Goal: Information Seeking & Learning: Learn about a topic

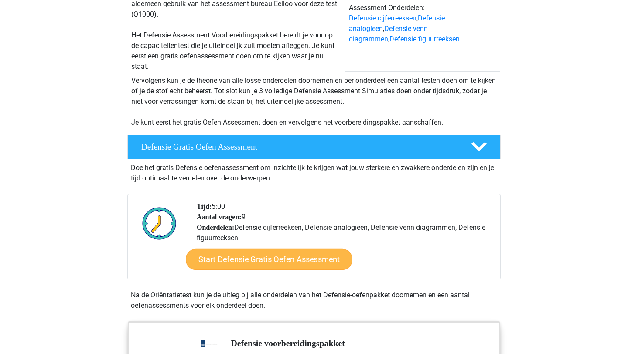
scroll to position [117, 0]
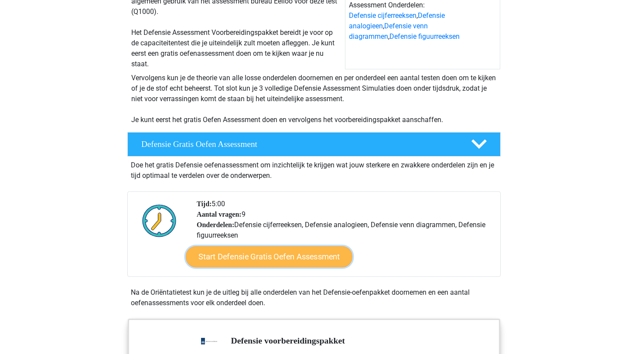
click at [264, 254] on link "Start Defensie Gratis Oefen Assessment" at bounding box center [269, 257] width 167 height 21
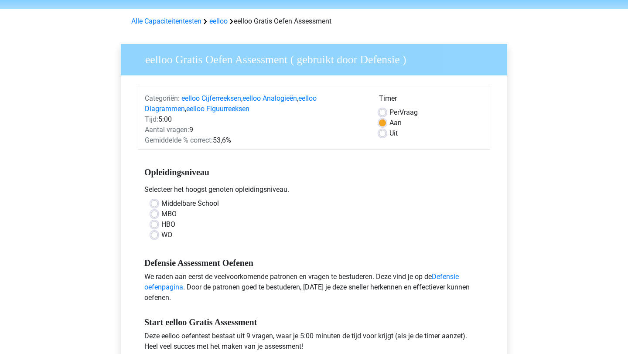
scroll to position [40, 0]
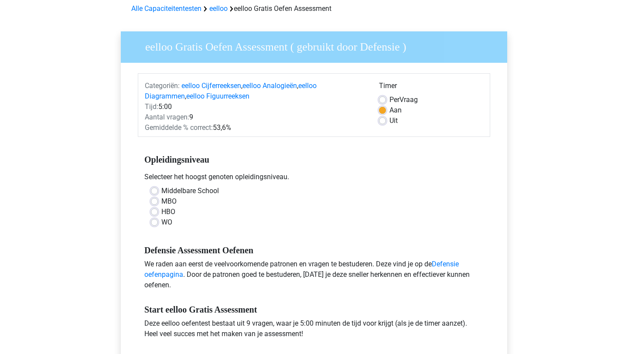
click at [161, 190] on label "Middelbare School" at bounding box center [190, 191] width 58 height 10
click at [153, 190] on input "Middelbare School" at bounding box center [154, 190] width 7 height 9
radio input "true"
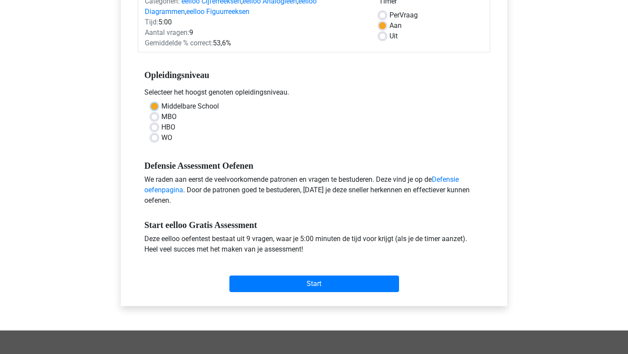
scroll to position [127, 0]
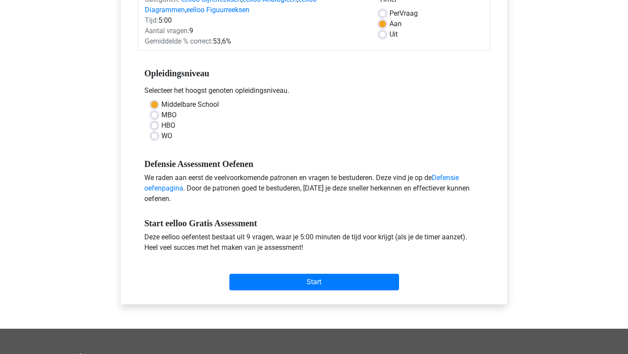
click at [161, 134] on label "WO" at bounding box center [166, 136] width 11 height 10
click at [152, 134] on input "WO" at bounding box center [154, 135] width 7 height 9
radio input "true"
click at [161, 103] on label "Middelbare School" at bounding box center [190, 104] width 58 height 10
click at [155, 103] on input "Middelbare School" at bounding box center [154, 103] width 7 height 9
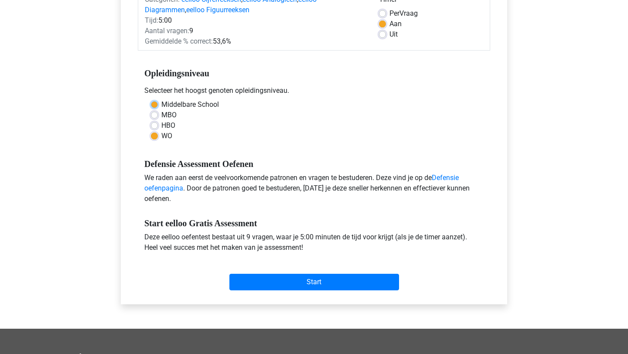
radio input "true"
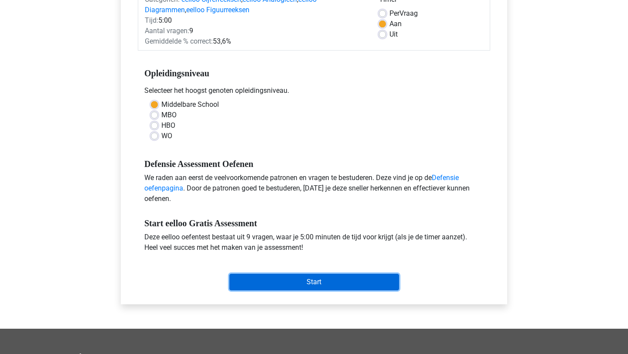
click at [288, 287] on input "Start" at bounding box center [314, 282] width 170 height 17
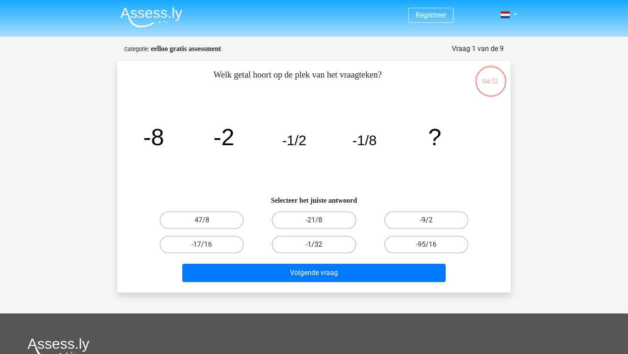
click at [320, 246] on label "-1/32" at bounding box center [314, 244] width 84 height 17
click at [320, 246] on input "-1/32" at bounding box center [317, 248] width 6 height 6
radio input "true"
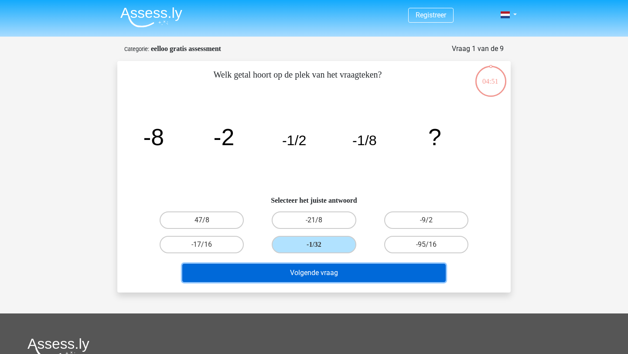
click at [312, 275] on button "Volgende vraag" at bounding box center [314, 273] width 264 height 18
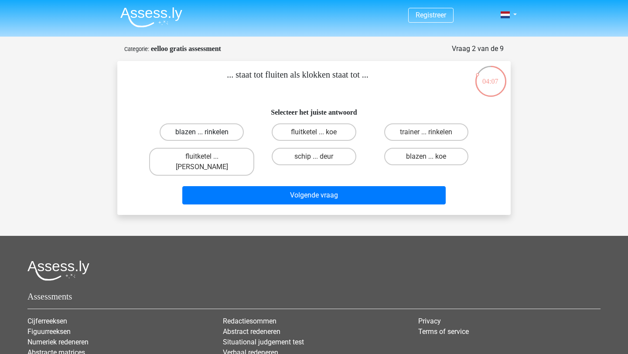
click at [195, 127] on label "blazen ... rinkelen" at bounding box center [202, 131] width 84 height 17
click at [202, 132] on input "blazen ... rinkelen" at bounding box center [205, 135] width 6 height 6
radio input "true"
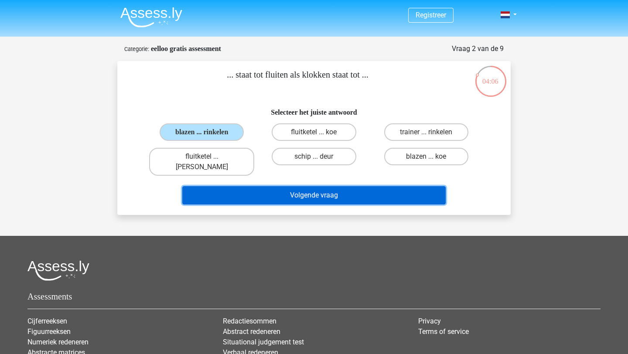
click at [251, 191] on button "Volgende vraag" at bounding box center [314, 195] width 264 height 18
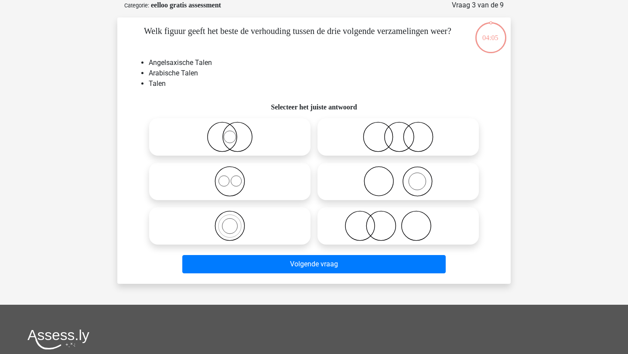
scroll to position [35, 0]
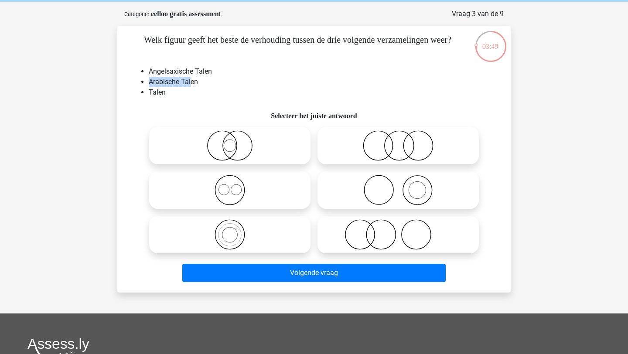
drag, startPoint x: 147, startPoint y: 81, endPoint x: 191, endPoint y: 83, distance: 44.1
click at [191, 83] on ul "Angelsaxische Talen Arabische Talen Talen" at bounding box center [314, 81] width 366 height 31
click at [191, 83] on li "Arabische Talen" at bounding box center [323, 82] width 348 height 10
click at [220, 142] on icon at bounding box center [230, 145] width 154 height 31
click at [230, 141] on input "radio" at bounding box center [233, 139] width 6 height 6
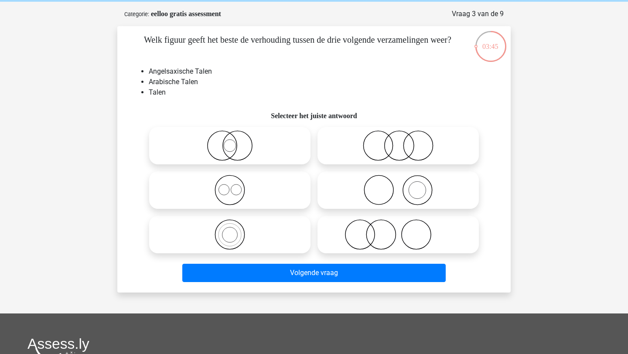
radio input "true"
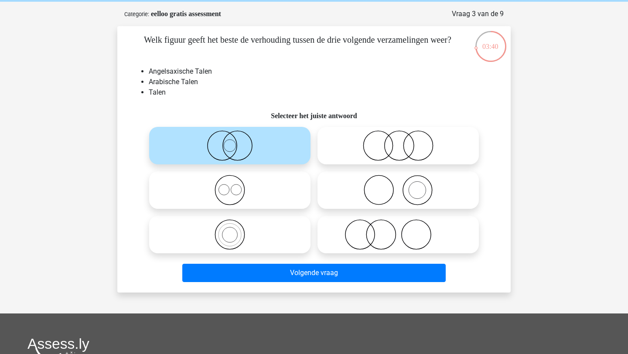
click at [399, 155] on icon at bounding box center [398, 145] width 154 height 31
click at [399, 141] on input "radio" at bounding box center [401, 139] width 6 height 6
radio input "true"
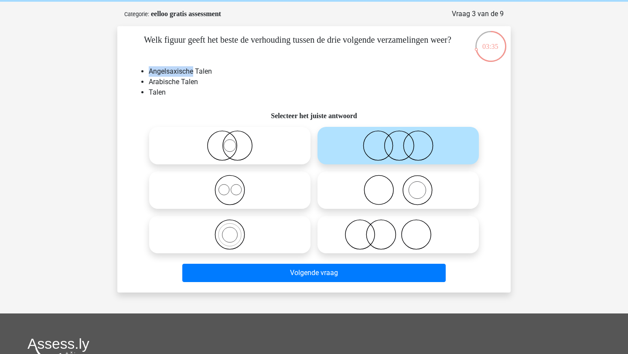
drag, startPoint x: 150, startPoint y: 73, endPoint x: 194, endPoint y: 72, distance: 44.1
click at [194, 72] on li "Angelsaxische Talen" at bounding box center [323, 71] width 348 height 10
copy li "Angelsaxische"
drag, startPoint x: 212, startPoint y: 72, endPoint x: 147, endPoint y: 69, distance: 65.1
click at [147, 69] on ul "Angelsaxische Talen Arabische Talen Talen" at bounding box center [314, 81] width 366 height 31
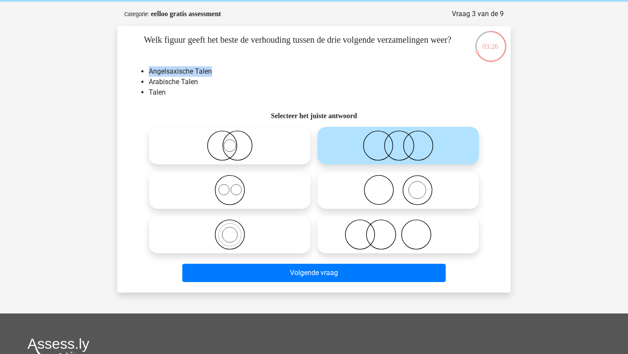
copy li "Angelsaxische Talen"
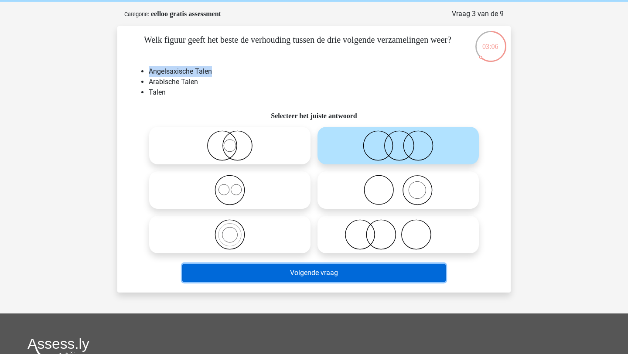
click at [305, 279] on button "Volgende vraag" at bounding box center [314, 273] width 264 height 18
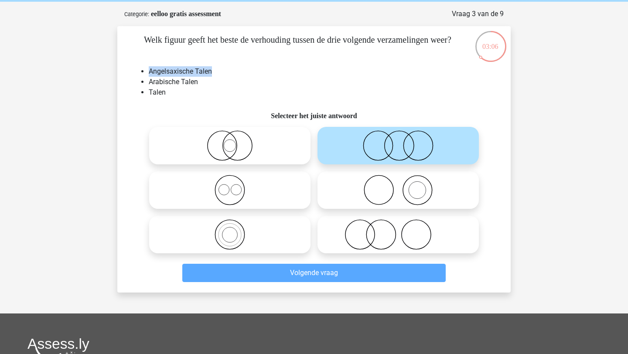
scroll to position [44, 0]
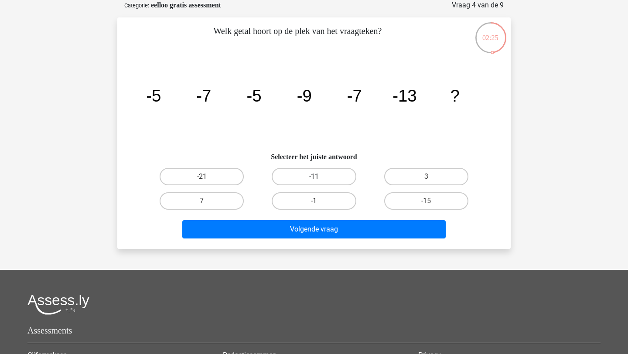
click at [300, 178] on label "-11" at bounding box center [314, 176] width 84 height 17
click at [314, 178] on input "-11" at bounding box center [317, 180] width 6 height 6
radio input "true"
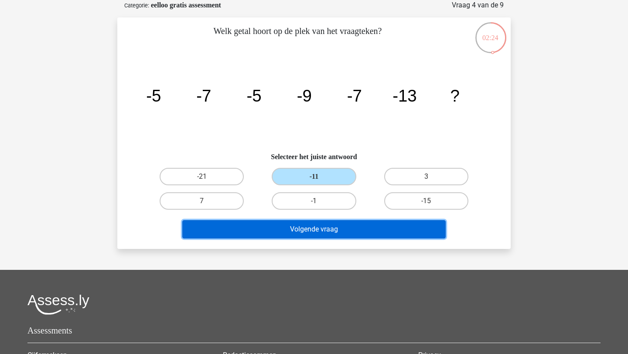
click at [299, 229] on button "Volgende vraag" at bounding box center [314, 229] width 264 height 18
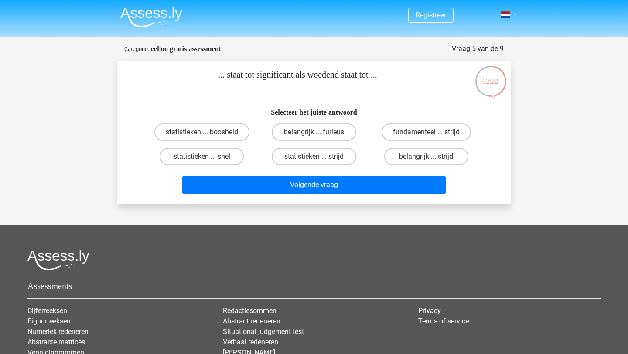
scroll to position [1, 0]
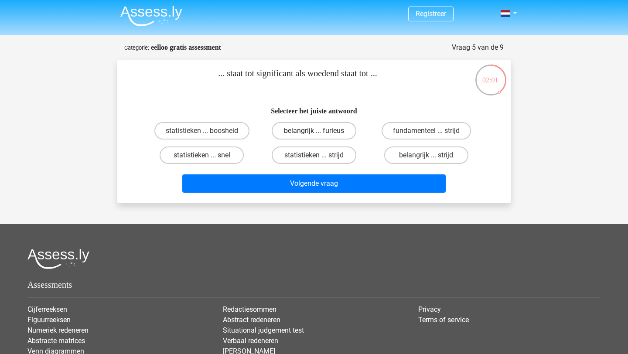
click at [291, 129] on label "belangrijk ... furieus" at bounding box center [314, 130] width 84 height 17
click at [314, 131] on input "belangrijk ... furieus" at bounding box center [317, 134] width 6 height 6
radio input "true"
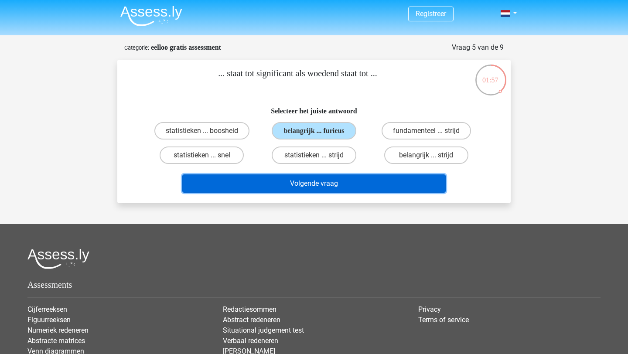
click at [358, 184] on button "Volgende vraag" at bounding box center [314, 184] width 264 height 18
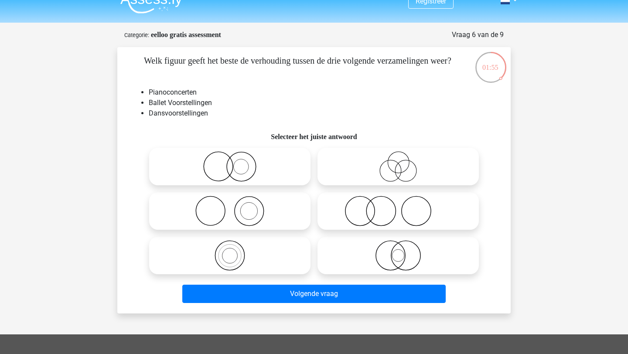
scroll to position [12, 0]
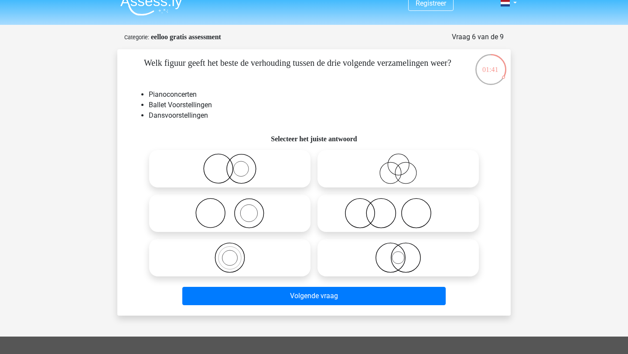
click at [264, 208] on icon at bounding box center [230, 213] width 154 height 31
click at [236, 208] on input "radio" at bounding box center [233, 206] width 6 height 6
radio input "true"
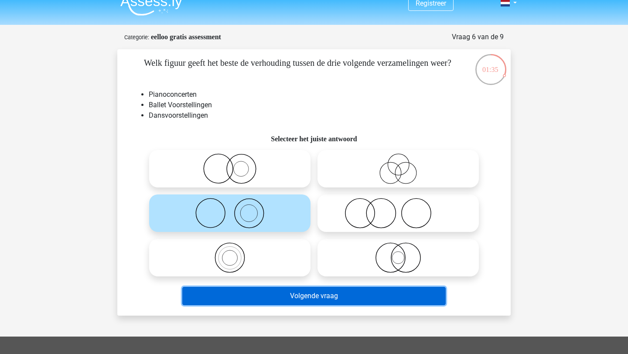
click at [316, 297] on button "Volgende vraag" at bounding box center [314, 296] width 264 height 18
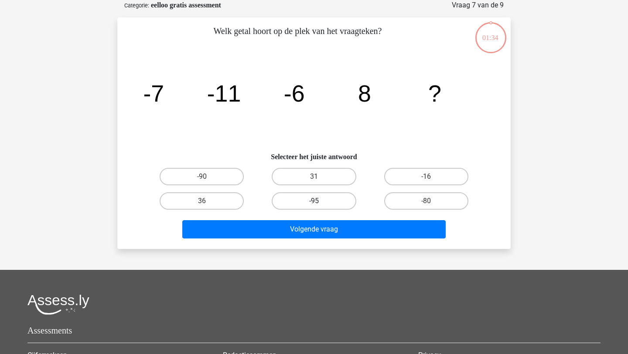
scroll to position [34, 0]
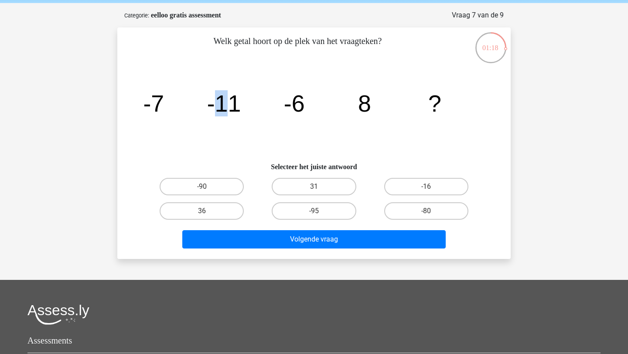
drag, startPoint x: 216, startPoint y: 99, endPoint x: 226, endPoint y: 100, distance: 10.1
click at [226, 100] on tspan "-11" at bounding box center [224, 103] width 34 height 26
click at [424, 194] on label "-16" at bounding box center [426, 186] width 84 height 17
click at [426, 192] on input "-16" at bounding box center [429, 190] width 6 height 6
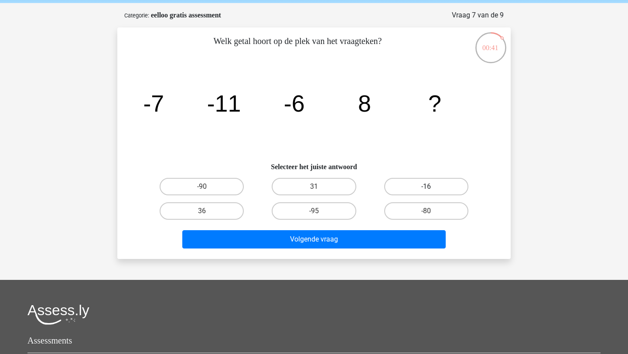
radio input "true"
click at [414, 223] on div "Volgende vraag" at bounding box center [314, 237] width 366 height 29
click at [324, 185] on label "31" at bounding box center [314, 186] width 84 height 17
click at [320, 187] on input "31" at bounding box center [317, 190] width 6 height 6
radio input "true"
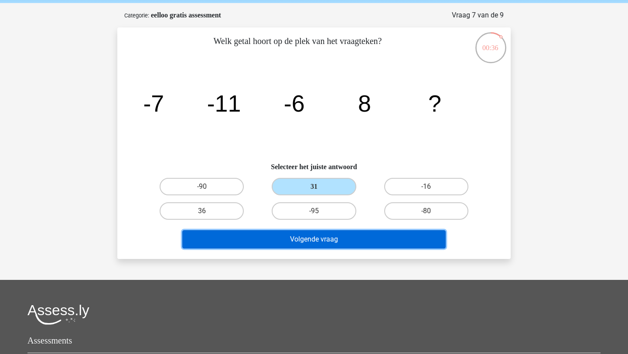
click at [319, 239] on button "Volgende vraag" at bounding box center [314, 239] width 264 height 18
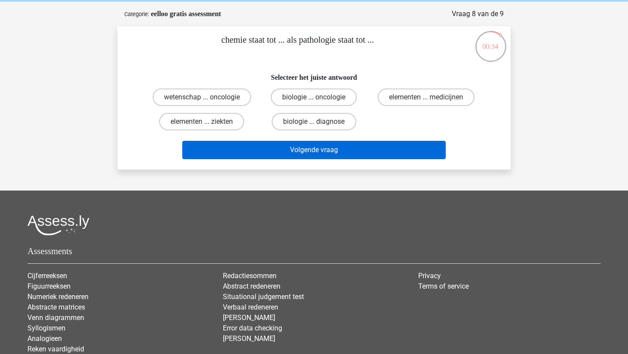
scroll to position [34, 0]
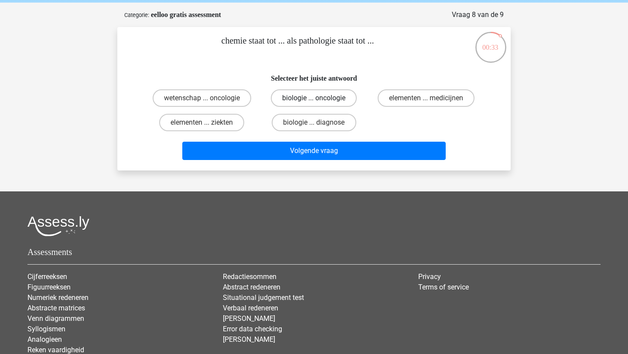
click at [330, 100] on label "biologie ... oncologie" at bounding box center [314, 97] width 86 height 17
click at [320, 100] on input "biologie ... oncologie" at bounding box center [317, 101] width 6 height 6
radio input "true"
click at [320, 126] on label "biologie ... diagnose" at bounding box center [314, 122] width 84 height 17
click at [320, 126] on input "biologie ... diagnose" at bounding box center [317, 126] width 6 height 6
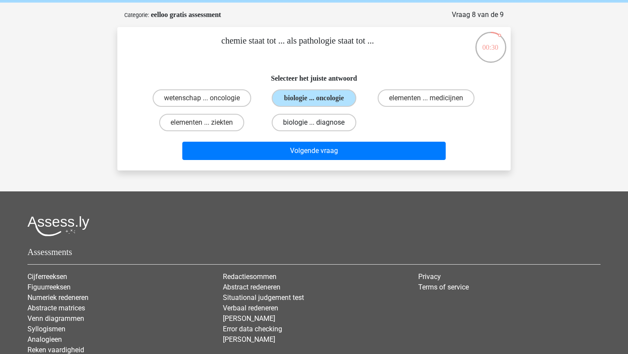
radio input "true"
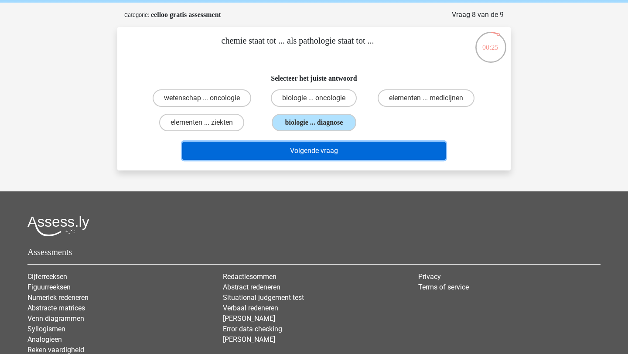
click at [277, 155] on button "Volgende vraag" at bounding box center [314, 151] width 264 height 18
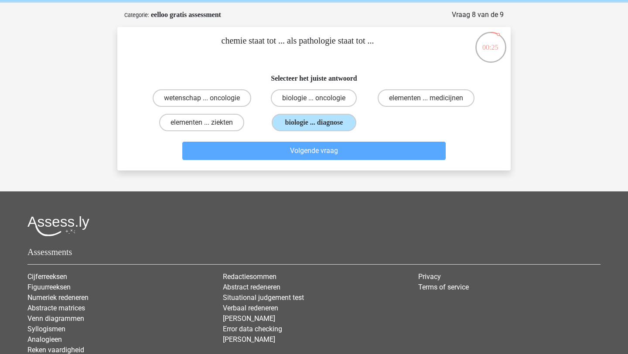
scroll to position [44, 0]
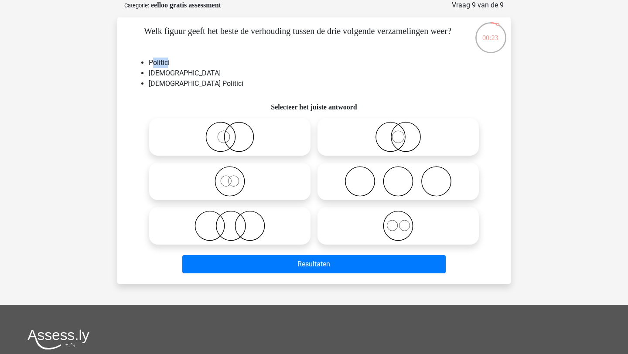
drag, startPoint x: 151, startPoint y: 63, endPoint x: 167, endPoint y: 65, distance: 15.5
click at [167, 65] on li "Politici" at bounding box center [323, 63] width 348 height 10
click at [190, 66] on li "Politici" at bounding box center [323, 63] width 348 height 10
drag, startPoint x: 171, startPoint y: 72, endPoint x: 180, endPoint y: 72, distance: 8.7
click at [180, 72] on li "[DEMOGRAPHIC_DATA]" at bounding box center [323, 73] width 348 height 10
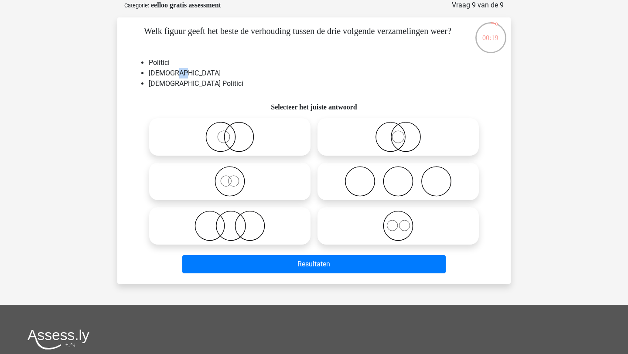
click at [180, 72] on li "[DEMOGRAPHIC_DATA]" at bounding box center [323, 73] width 348 height 10
click at [251, 230] on icon at bounding box center [230, 226] width 154 height 31
click at [236, 222] on input "radio" at bounding box center [233, 219] width 6 height 6
radio input "true"
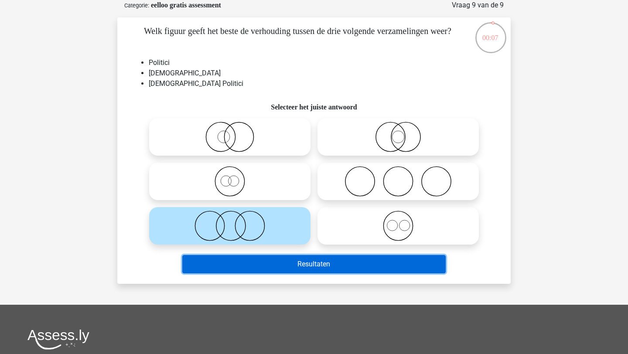
click at [271, 263] on button "Resultaten" at bounding box center [314, 264] width 264 height 18
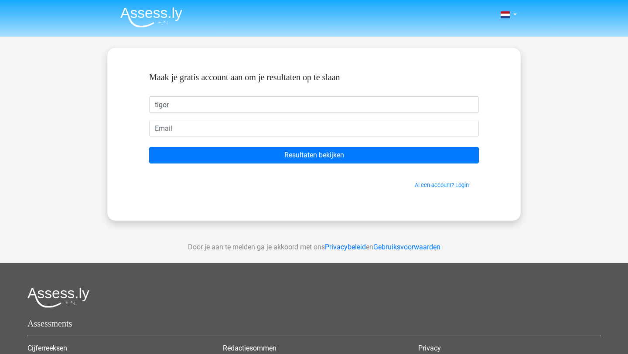
type input "tigor"
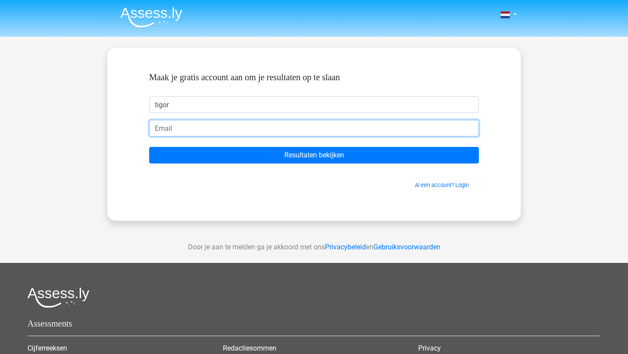
click at [172, 127] on input "email" at bounding box center [314, 128] width 330 height 17
type input "[EMAIL_ADDRESS][DOMAIN_NAME]"
click at [226, 129] on input "[EMAIL_ADDRESS][DOMAIN_NAME]" at bounding box center [314, 128] width 330 height 17
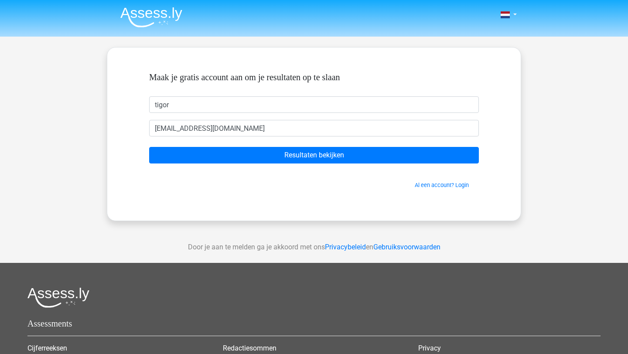
click at [252, 164] on form "Maak je gratis account aan om je resultaten op te slaan tigor tigor.kuiper@gmai…" at bounding box center [314, 130] width 330 height 117
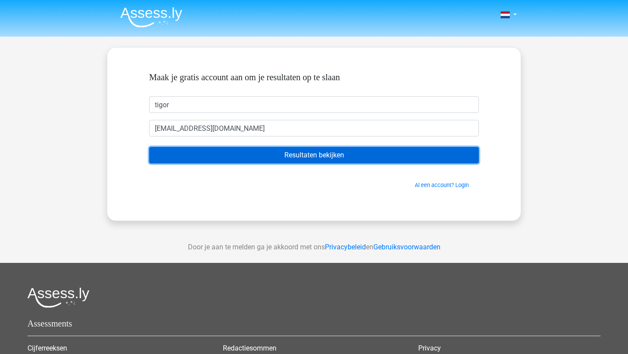
click at [254, 156] on input "Resultaten bekijken" at bounding box center [314, 155] width 330 height 17
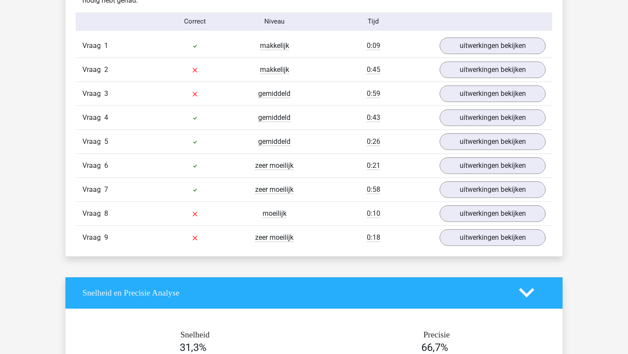
scroll to position [981, 0]
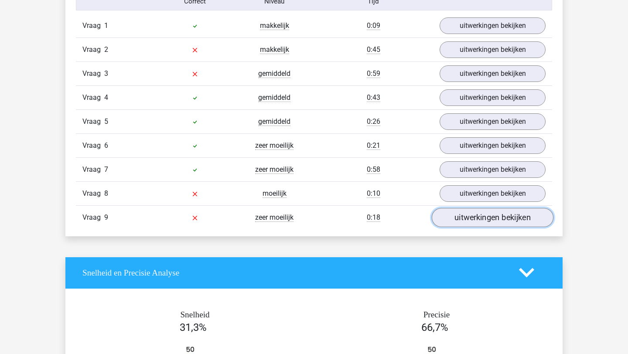
click at [491, 216] on link "uitwerkingen bekijken" at bounding box center [493, 217] width 122 height 19
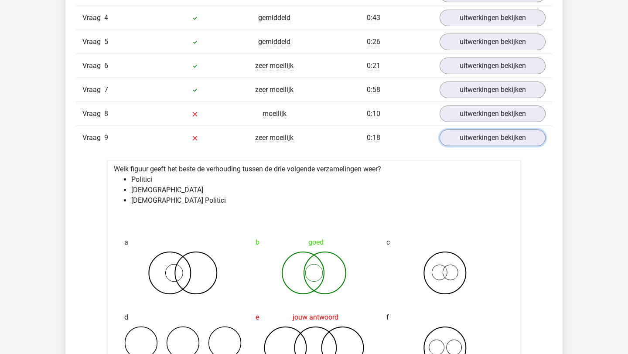
scroll to position [1056, 0]
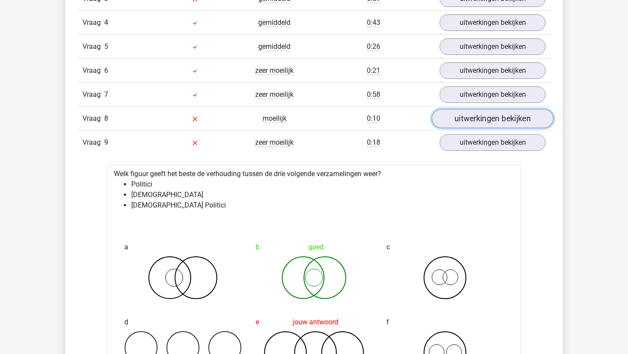
click at [474, 116] on link "uitwerkingen bekijken" at bounding box center [493, 118] width 122 height 19
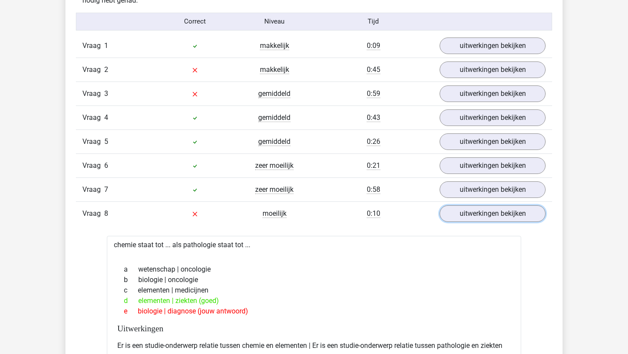
scroll to position [948, 0]
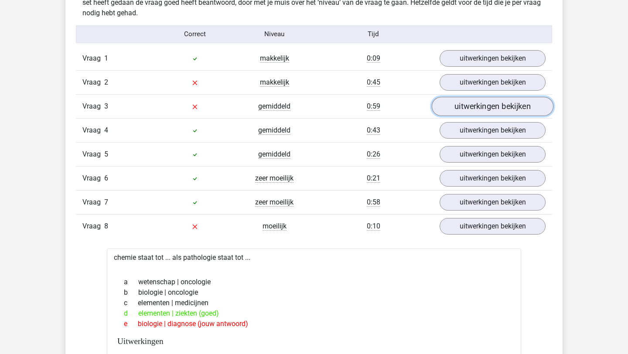
click at [470, 106] on link "uitwerkingen bekijken" at bounding box center [493, 106] width 122 height 19
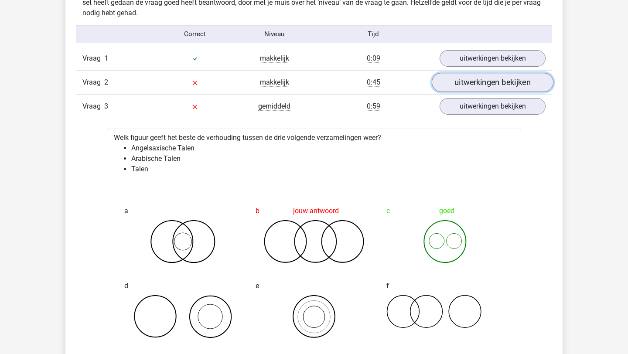
click at [471, 84] on link "uitwerkingen bekijken" at bounding box center [493, 82] width 122 height 19
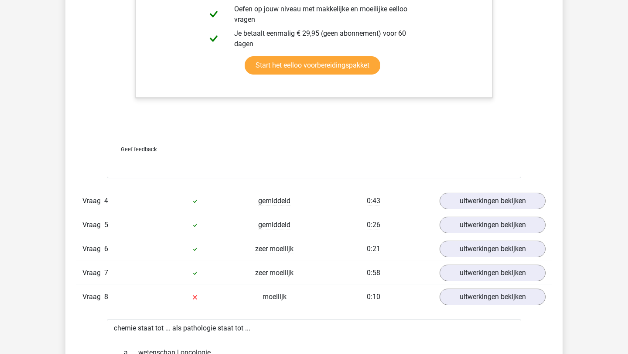
scroll to position [1641, 0]
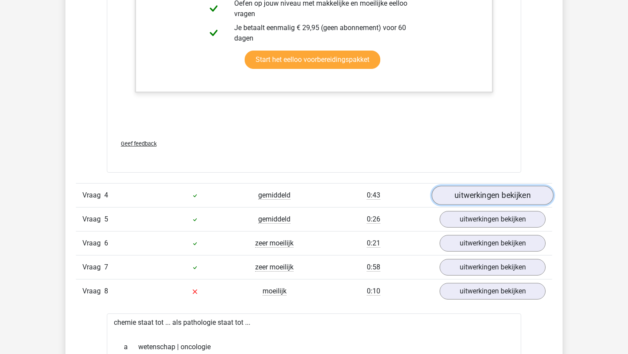
click at [466, 201] on link "uitwerkingen bekijken" at bounding box center [493, 195] width 122 height 19
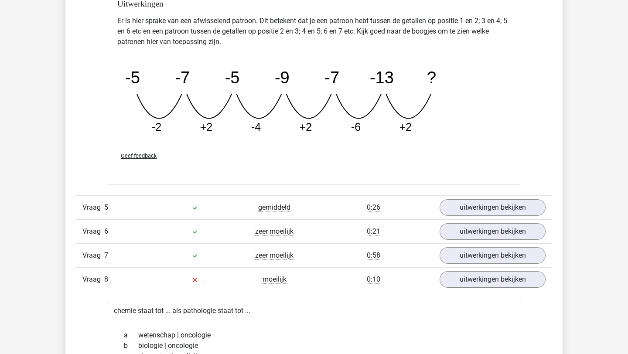
scroll to position [2068, 0]
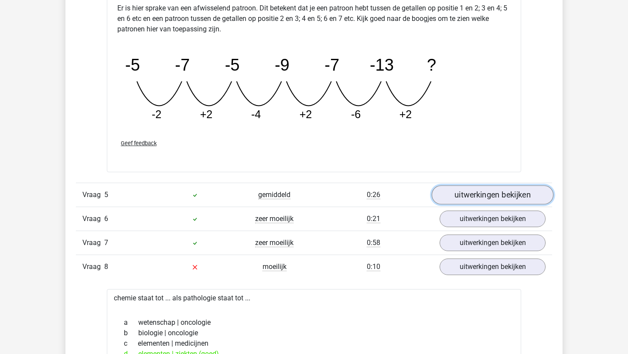
click at [471, 193] on link "uitwerkingen bekijken" at bounding box center [493, 194] width 122 height 19
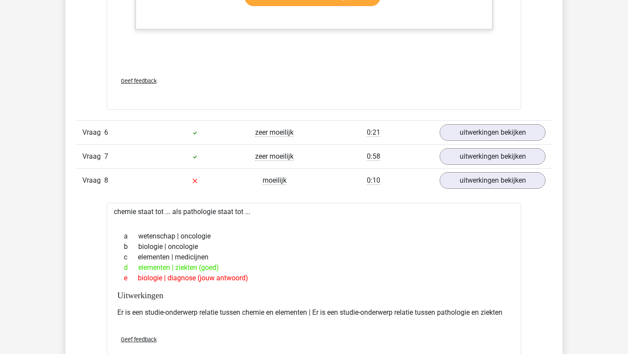
scroll to position [2606, 0]
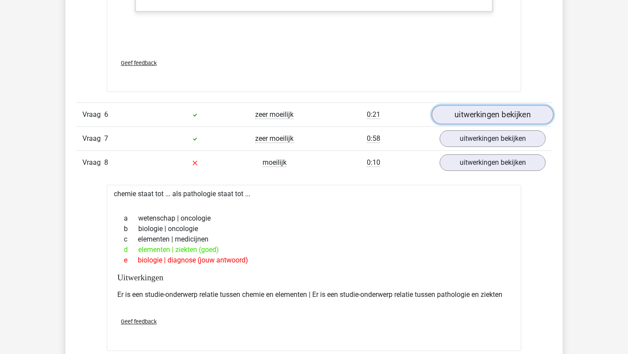
click at [473, 115] on link "uitwerkingen bekijken" at bounding box center [493, 114] width 122 height 19
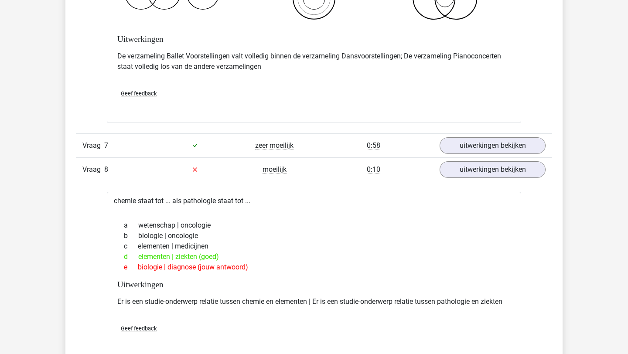
scroll to position [2938, 0]
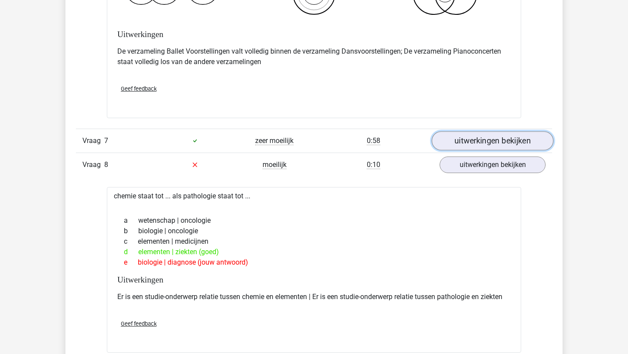
click at [469, 140] on link "uitwerkingen bekijken" at bounding box center [493, 140] width 122 height 19
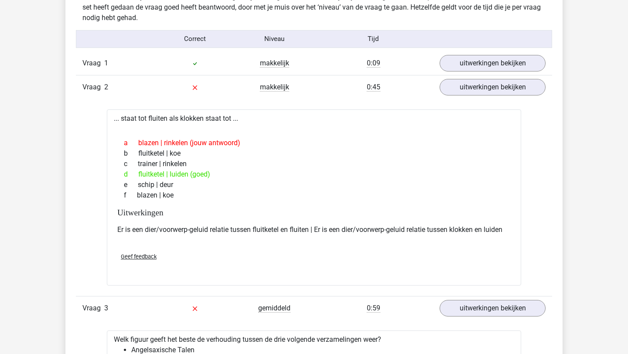
scroll to position [944, 0]
click at [459, 60] on link "uitwerkingen bekijken" at bounding box center [493, 62] width 122 height 19
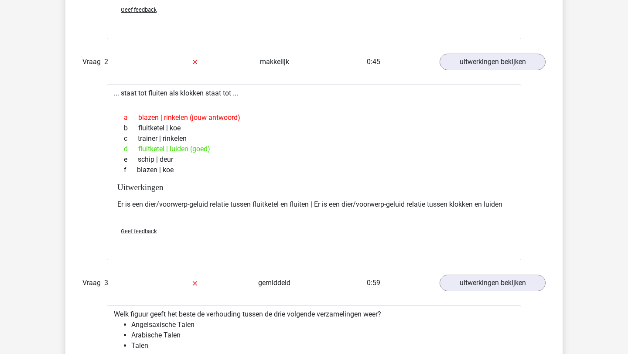
scroll to position [1358, 0]
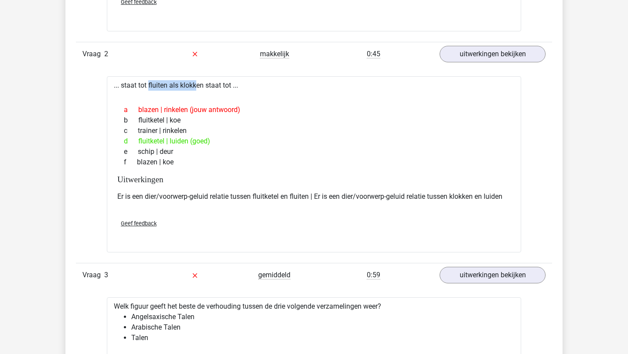
drag, startPoint x: 123, startPoint y: 86, endPoint x: 170, endPoint y: 82, distance: 46.3
click at [170, 82] on div "... staat tot fluiten als klokken staat tot ... a blazen | rinkelen (jouw antwo…" at bounding box center [314, 164] width 414 height 176
drag, startPoint x: 176, startPoint y: 84, endPoint x: 204, endPoint y: 83, distance: 27.9
click at [204, 83] on div "... staat tot fluiten als klokken staat tot ... a blazen | rinkelen (jouw antwo…" at bounding box center [314, 164] width 414 height 176
drag, startPoint x: 138, startPoint y: 142, endPoint x: 163, endPoint y: 142, distance: 24.9
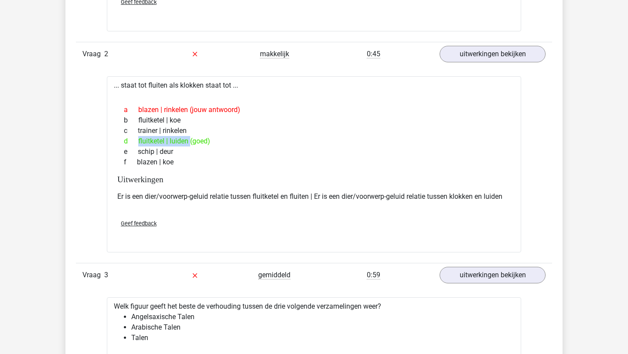
click at [163, 142] on div "d fluitketel | luiden (goed)" at bounding box center [314, 141] width 394 height 10
click at [233, 144] on div "d fluitketel | luiden (goed)" at bounding box center [314, 141] width 394 height 10
drag, startPoint x: 124, startPoint y: 193, endPoint x: 304, endPoint y: 199, distance: 179.8
click at [304, 199] on p "Er is een dier/voorwerp-geluid relatie tussen fluitketel en fluiten | Er is een…" at bounding box center [314, 197] width 394 height 10
click at [288, 215] on div "Geef feedback" at bounding box center [314, 223] width 401 height 22
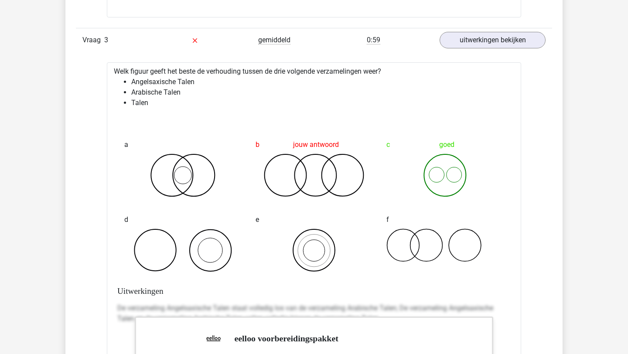
scroll to position [1602, 0]
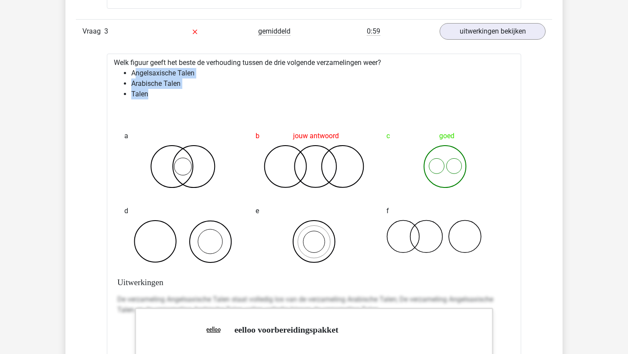
drag, startPoint x: 135, startPoint y: 69, endPoint x: 166, endPoint y: 92, distance: 38.5
click at [166, 92] on ul "Angelsaxische Talen Arabische Talen Talen" at bounding box center [314, 83] width 401 height 31
click at [166, 92] on li "Talen" at bounding box center [322, 94] width 383 height 10
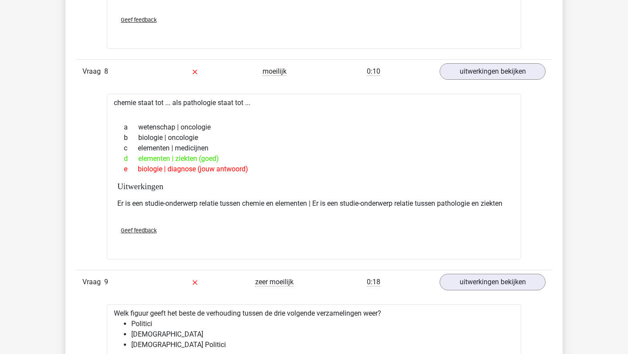
scroll to position [3944, 0]
drag, startPoint x: 116, startPoint y: 106, endPoint x: 159, endPoint y: 104, distance: 43.6
click at [159, 104] on div "chemie staat tot ... als pathologie staat tot ... a wetenschap | oncologie b bi…" at bounding box center [314, 176] width 414 height 166
drag, startPoint x: 173, startPoint y: 100, endPoint x: 223, endPoint y: 102, distance: 50.2
click at [223, 102] on div "chemie staat tot ... als pathologie staat tot ... a wetenschap | oncologie b bi…" at bounding box center [314, 176] width 414 height 166
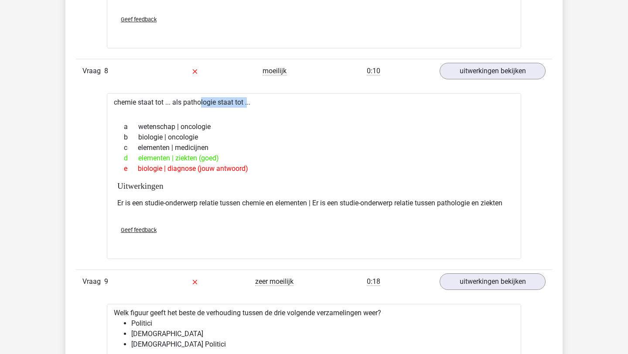
drag, startPoint x: 178, startPoint y: 153, endPoint x: 209, endPoint y: 154, distance: 31.0
click at [209, 154] on div "d elementen | ziekten (goed)" at bounding box center [314, 158] width 394 height 10
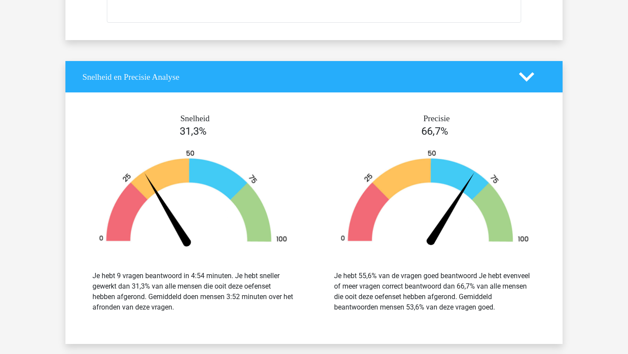
scroll to position [4769, 0]
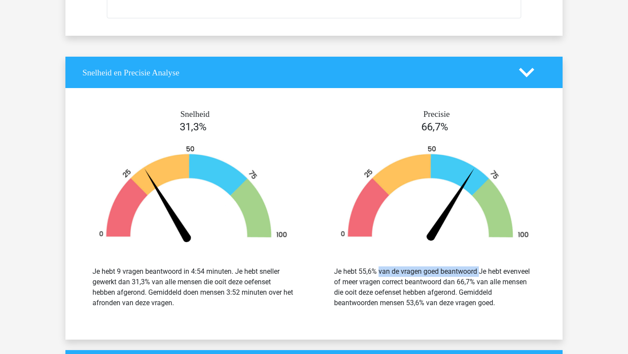
drag, startPoint x: 356, startPoint y: 271, endPoint x: 444, endPoint y: 273, distance: 87.7
click at [444, 273] on div "Je hebt 55,6% van de vragen goed beantwoord Je hebt evenveel of meer vragen cor…" at bounding box center [435, 288] width 202 height 42
drag, startPoint x: 366, startPoint y: 283, endPoint x: 427, endPoint y: 283, distance: 61.5
click at [427, 283] on div "Je hebt 55,6% van de vragen goed beantwoord Je hebt evenveel of meer vragen cor…" at bounding box center [435, 288] width 202 height 42
drag, startPoint x: 394, startPoint y: 294, endPoint x: 420, endPoint y: 294, distance: 26.6
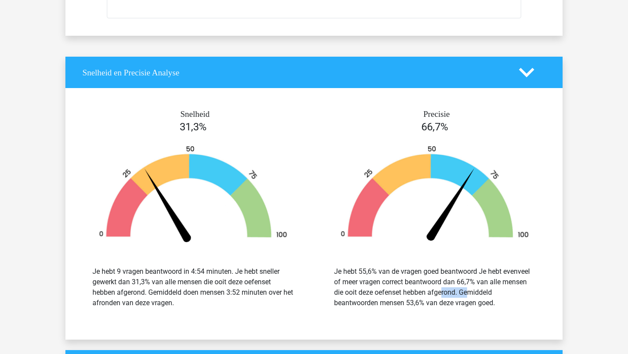
click at [421, 294] on div "Je hebt 55,6% van de vragen goed beantwoord Je hebt evenveel of meer vragen cor…" at bounding box center [435, 288] width 202 height 42
drag, startPoint x: 404, startPoint y: 300, endPoint x: 460, endPoint y: 299, distance: 55.9
click at [460, 299] on div "Je hebt 55,6% van de vragen goed beantwoord Je hebt evenveel of meer vragen cor…" at bounding box center [435, 288] width 202 height 42
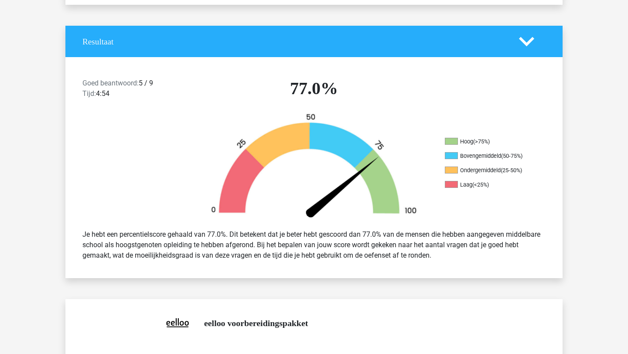
scroll to position [173, 0]
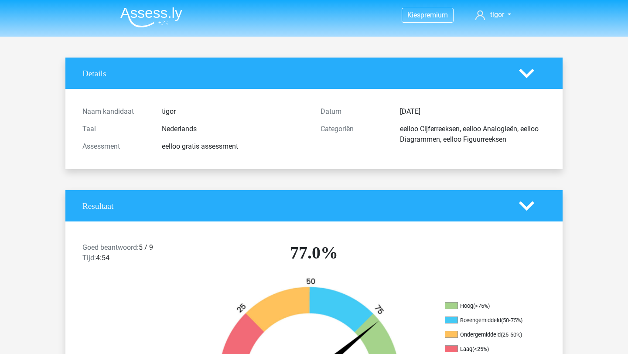
click at [151, 18] on img at bounding box center [151, 17] width 62 height 21
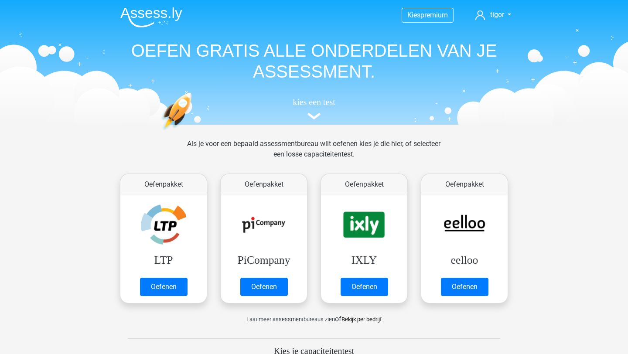
click at [151, 18] on img at bounding box center [151, 17] width 62 height 21
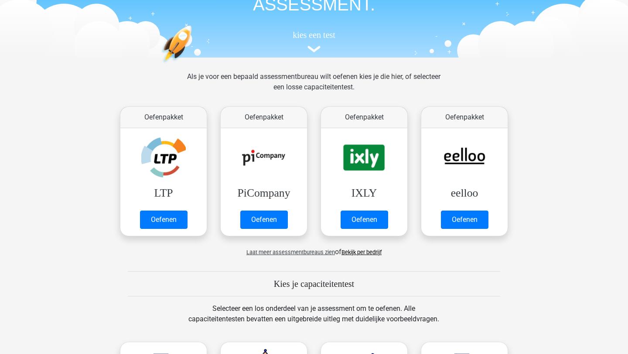
scroll to position [60, 0]
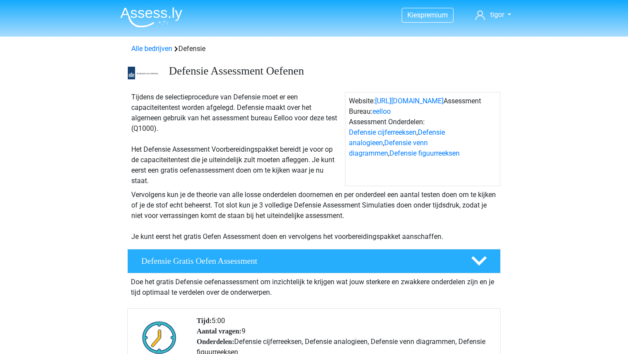
scroll to position [5, 0]
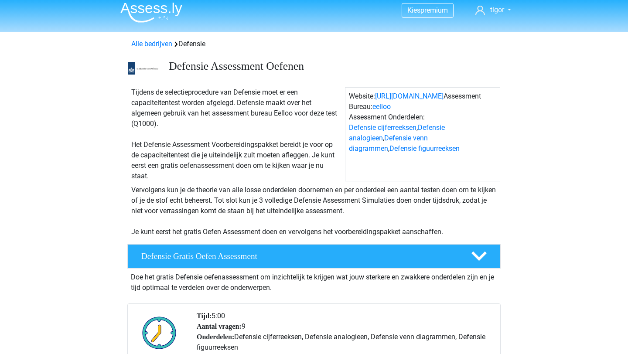
click at [187, 40] on div "Alle bedrijven Defensie" at bounding box center [314, 44] width 373 height 10
click at [165, 41] on link "Alle bedrijven" at bounding box center [151, 44] width 41 height 8
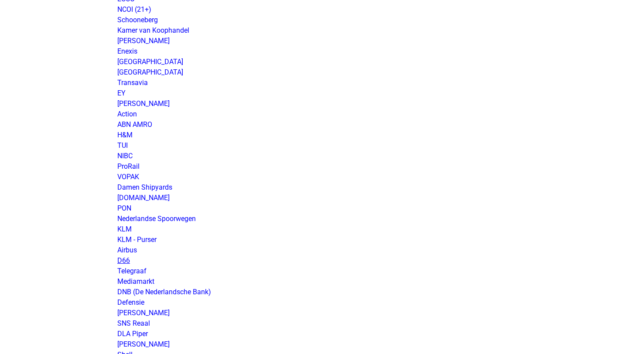
scroll to position [674, 0]
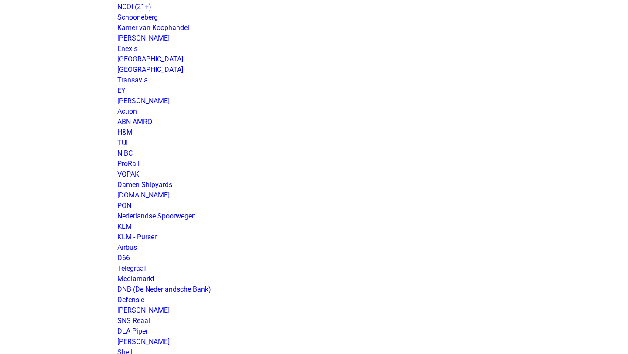
click at [126, 300] on link "Defensie" at bounding box center [130, 300] width 27 height 8
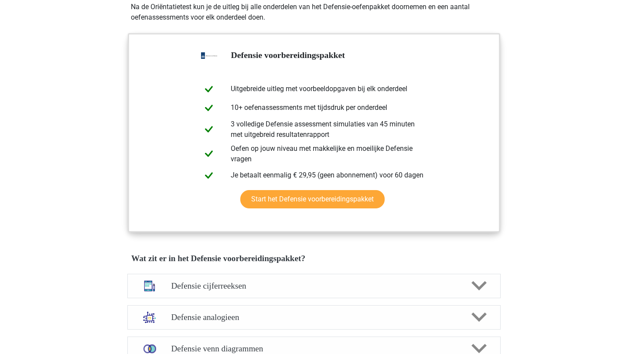
scroll to position [411, 0]
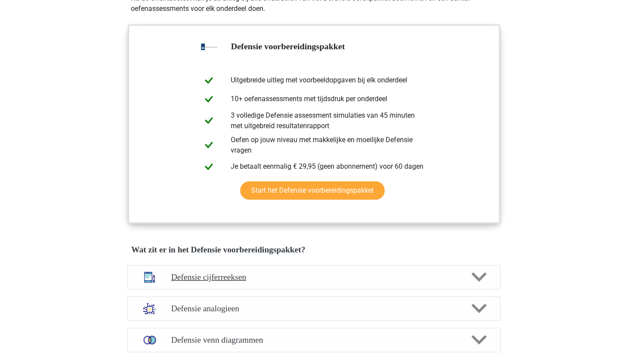
click at [250, 282] on div "Defensie cijferreeksen" at bounding box center [313, 277] width 373 height 24
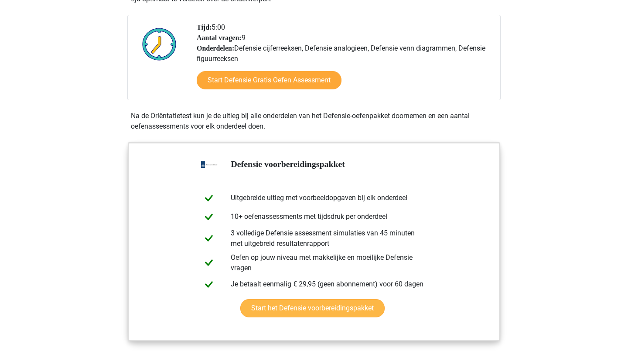
scroll to position [236, 0]
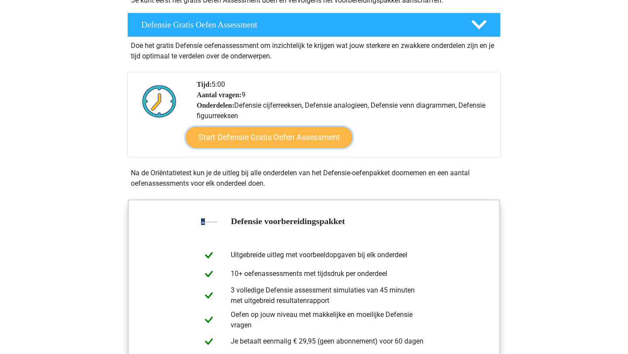
click at [239, 144] on link "Start Defensie Gratis Oefen Assessment" at bounding box center [269, 137] width 167 height 21
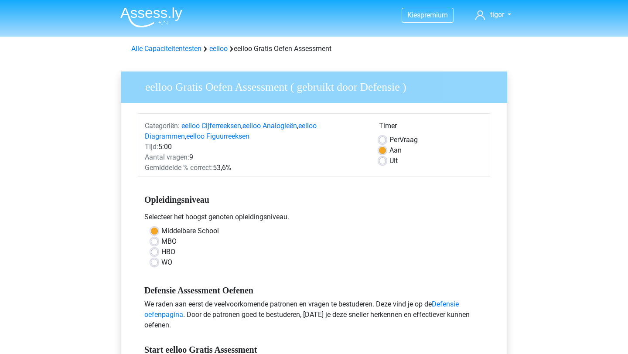
scroll to position [104, 0]
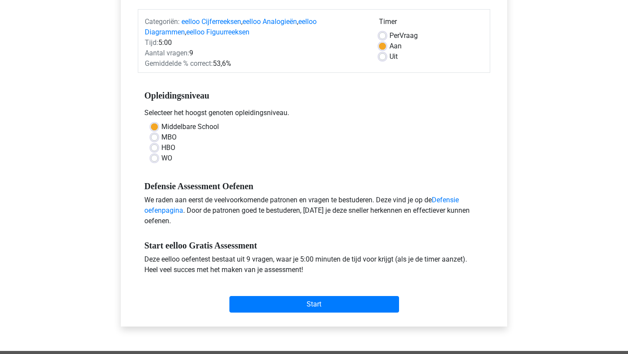
click at [162, 158] on label "WO" at bounding box center [166, 158] width 11 height 10
click at [158, 158] on input "WO" at bounding box center [154, 157] width 7 height 9
radio input "true"
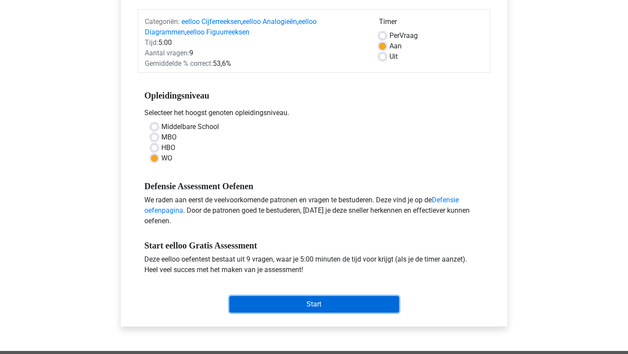
click at [293, 305] on input "Start" at bounding box center [314, 304] width 170 height 17
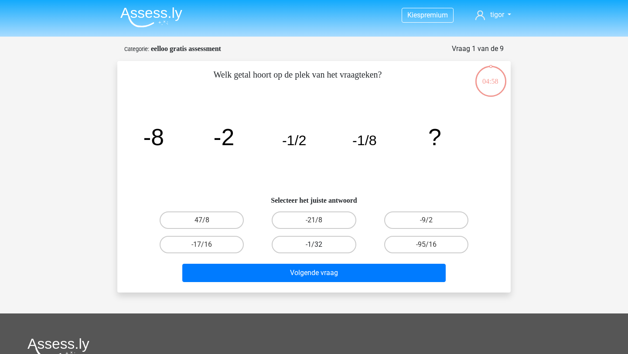
click at [312, 247] on label "-1/32" at bounding box center [314, 244] width 84 height 17
click at [314, 247] on input "-1/32" at bounding box center [317, 248] width 6 height 6
radio input "true"
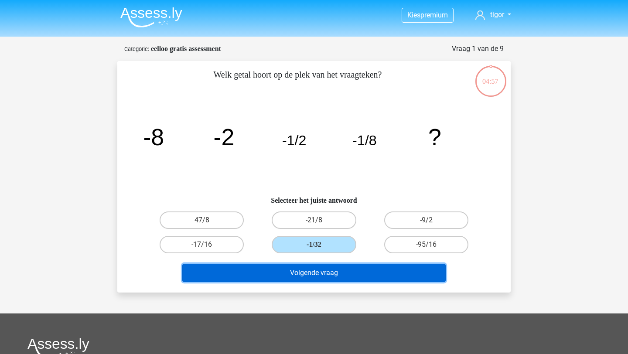
click at [302, 275] on button "Volgende vraag" at bounding box center [314, 273] width 264 height 18
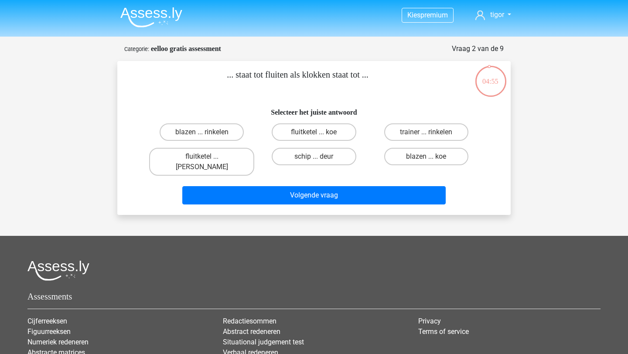
click at [169, 24] on img at bounding box center [151, 17] width 62 height 21
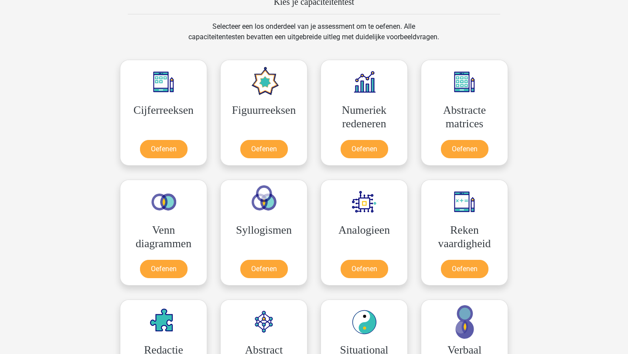
scroll to position [338, 0]
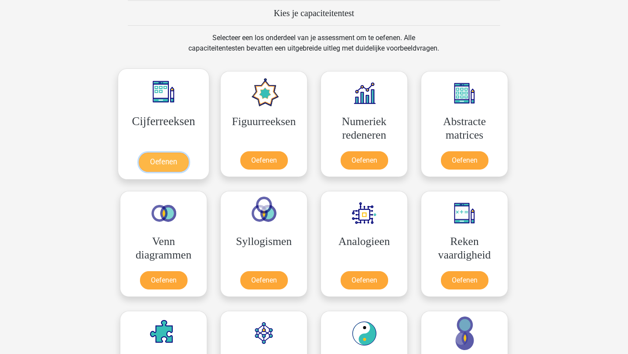
click at [165, 159] on link "Oefenen" at bounding box center [164, 162] width 50 height 19
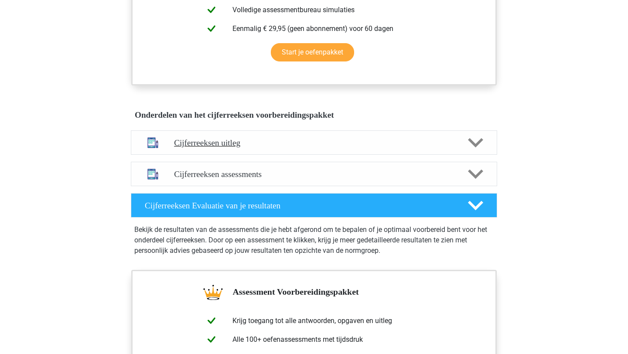
scroll to position [421, 0]
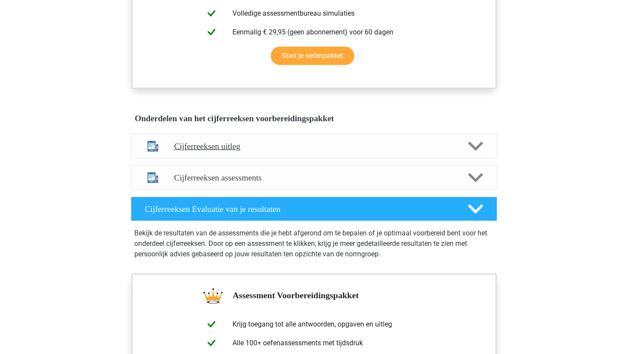
click at [215, 147] on div "Cijferreeksen uitleg" at bounding box center [314, 146] width 366 height 24
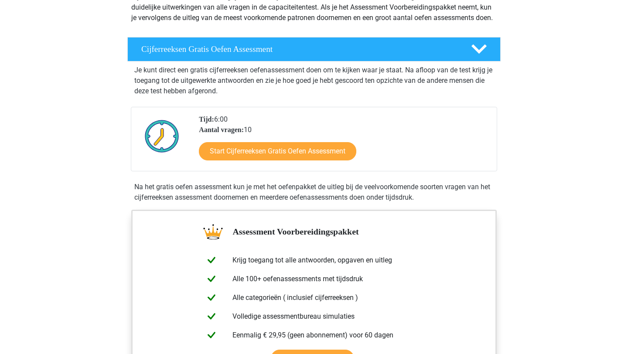
scroll to position [0, 0]
